Goal: Information Seeking & Learning: Learn about a topic

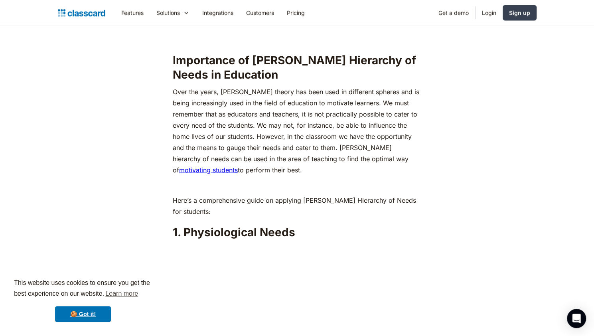
scroll to position [804, 0]
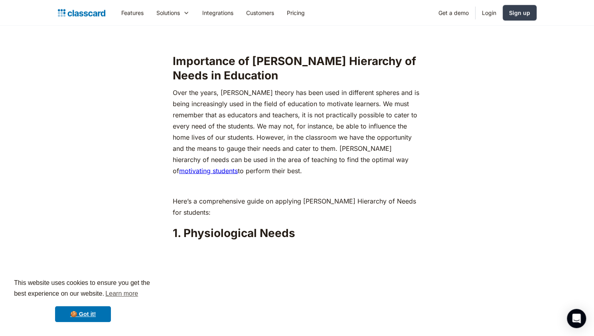
drag, startPoint x: 271, startPoint y: 154, endPoint x: 163, endPoint y: 77, distance: 132.9
copy p "Over the years, Abraham Maslow’s theory has been used in different spheres and …"
click at [239, 54] on h2 "Importance of Maslow's Hierarchy of Needs in Education" at bounding box center [297, 68] width 248 height 29
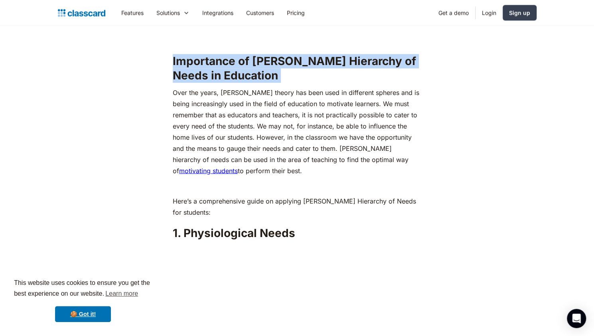
click at [239, 54] on h2 "Importance of Maslow's Hierarchy of Needs in Education" at bounding box center [297, 68] width 248 height 29
copy h2 "Importance of Maslow's Hierarchy of Needs in Education"
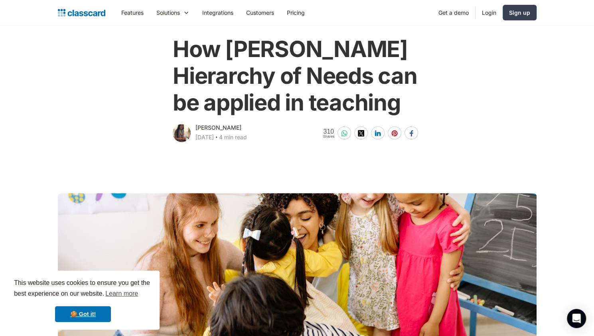
scroll to position [0, 0]
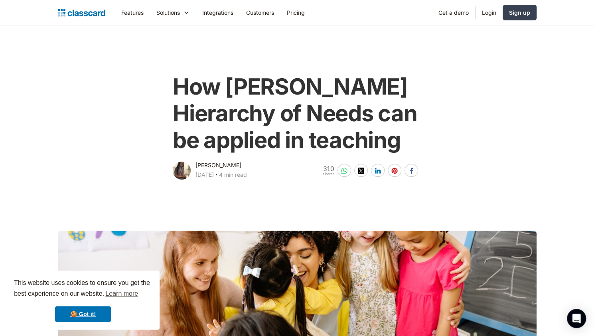
click at [85, 6] on div "Features Resources Blog The latest industry news, updates and info. Customer st…" at bounding box center [297, 13] width 479 height 18
click at [66, 12] on img "home" at bounding box center [81, 12] width 47 height 11
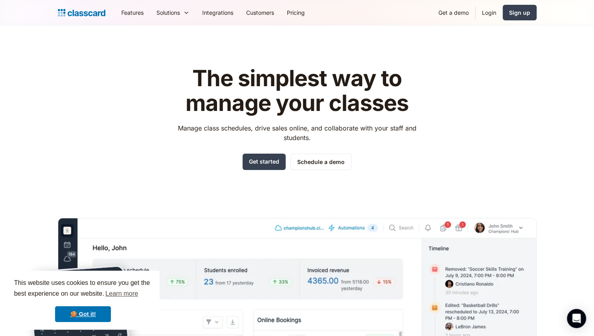
scroll to position [0, 0]
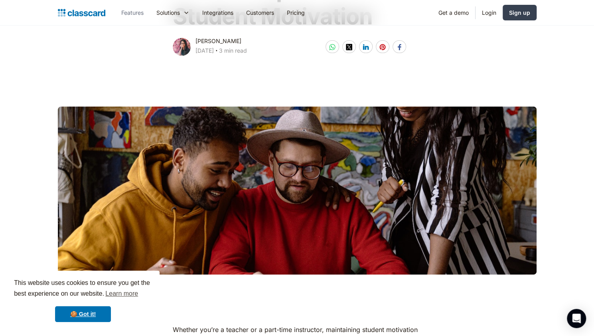
scroll to position [77, 0]
